Goal: Check status: Check status

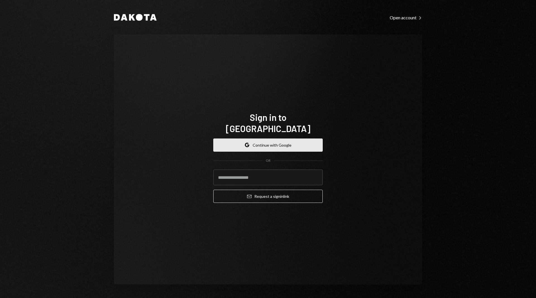
click at [282, 138] on button "Google Continue with Google" at bounding box center [268, 144] width 110 height 13
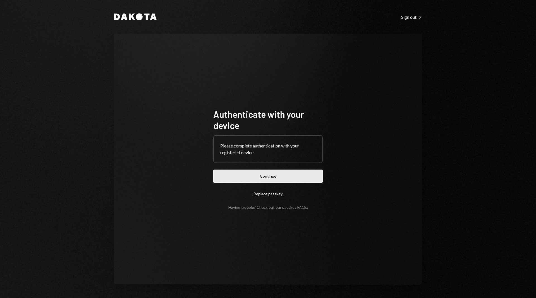
click at [290, 176] on button "Continue" at bounding box center [268, 175] width 110 height 13
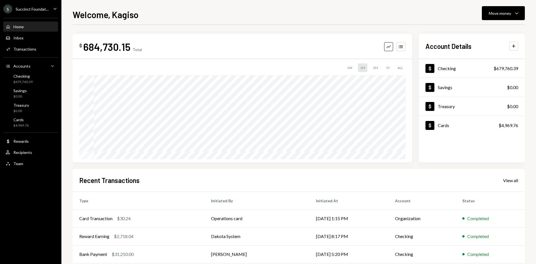
click at [34, 10] on div "Succinct Foundat..." at bounding box center [32, 9] width 33 height 5
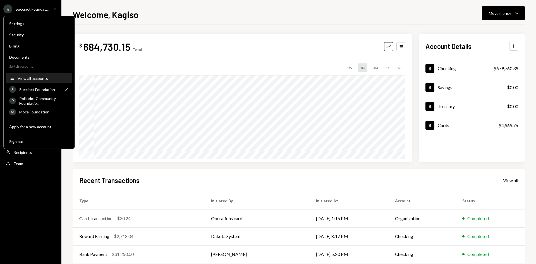
click at [46, 78] on div "View all accounts" at bounding box center [43, 78] width 51 height 5
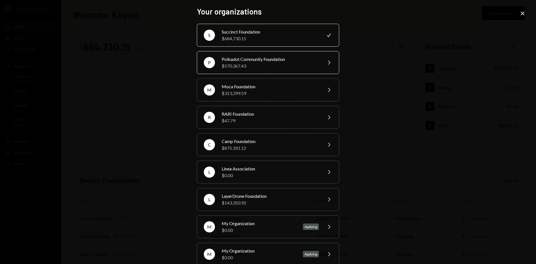
click at [232, 68] on div "$570,367.43" at bounding box center [270, 66] width 97 height 7
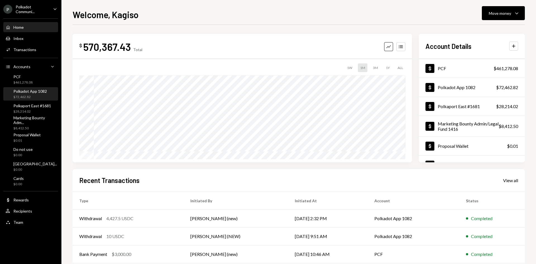
click at [23, 94] on div "Polkadot App 1082 $72,462.82" at bounding box center [30, 94] width 34 height 11
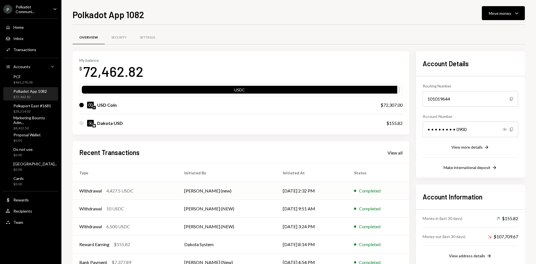
click at [265, 193] on td "[PERSON_NAME] (new)" at bounding box center [227, 191] width 99 height 18
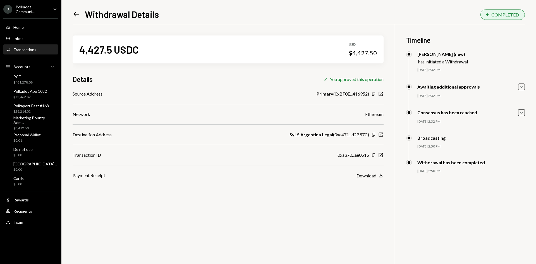
click at [382, 135] on icon "New Window" at bounding box center [381, 135] width 6 height 6
click at [383, 155] on icon "New Window" at bounding box center [381, 155] width 6 height 6
